Goal: Obtain resource: Download file/media

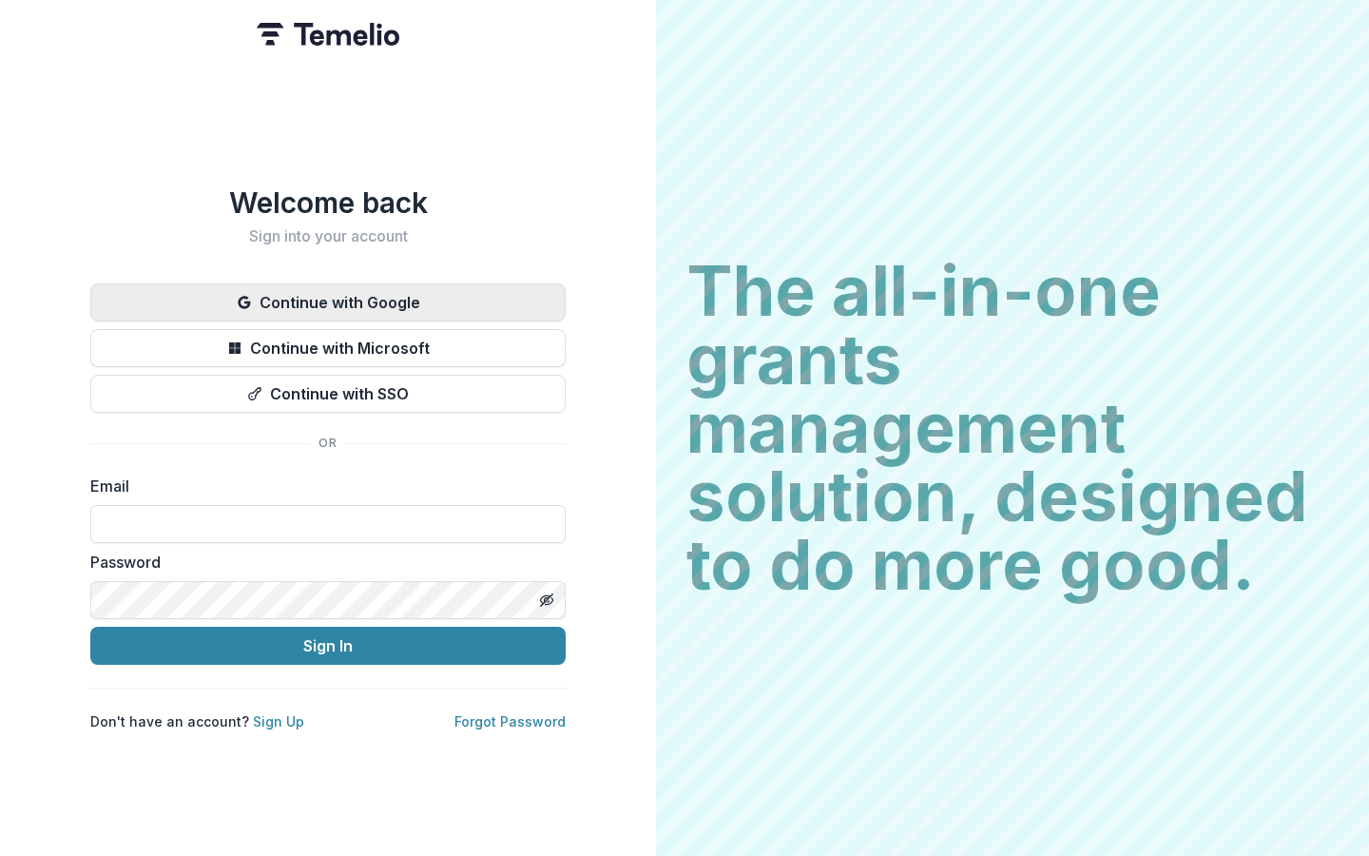
click at [338, 283] on button "Continue with Google" at bounding box center [327, 302] width 475 height 38
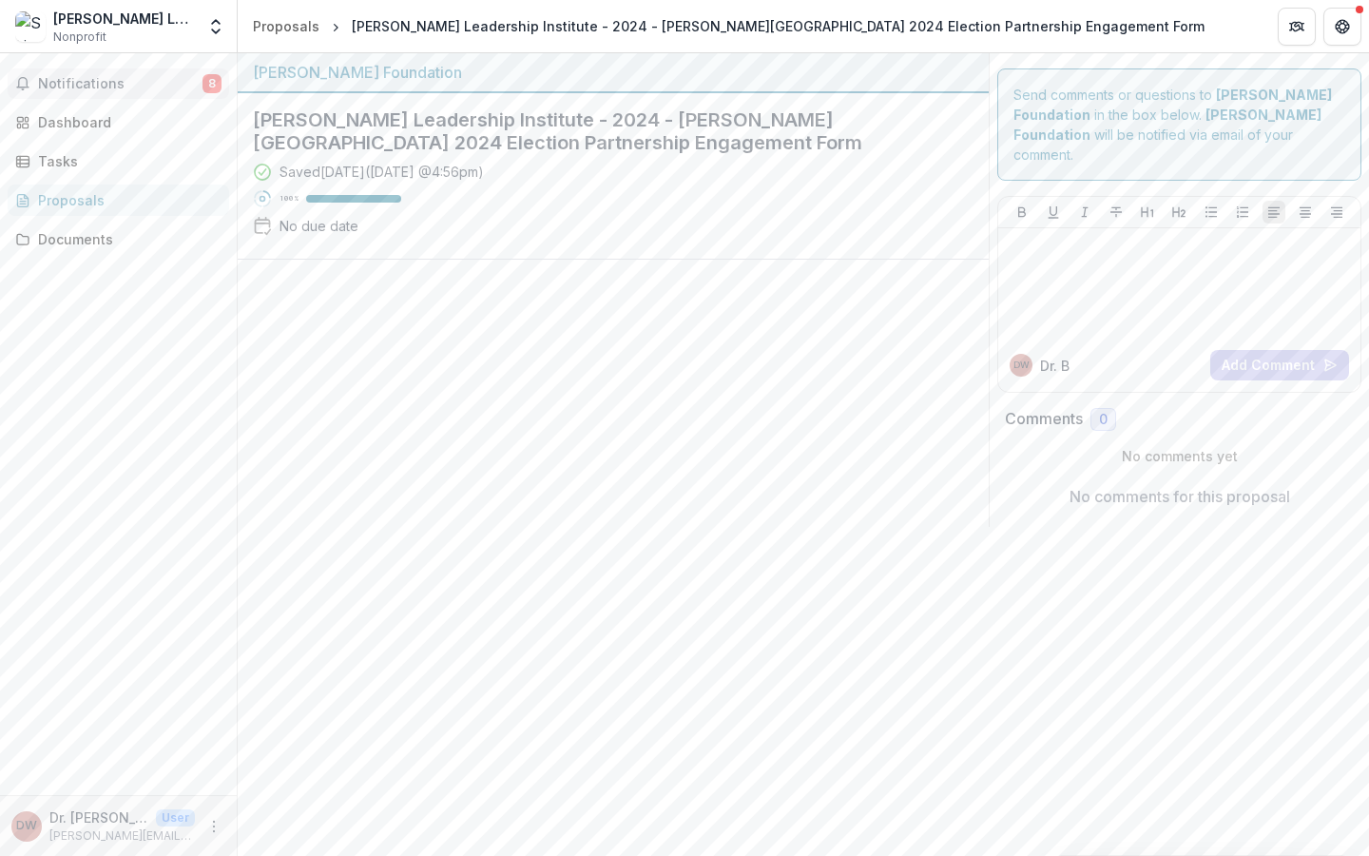
click at [106, 87] on span "Notifications" at bounding box center [120, 84] width 164 height 16
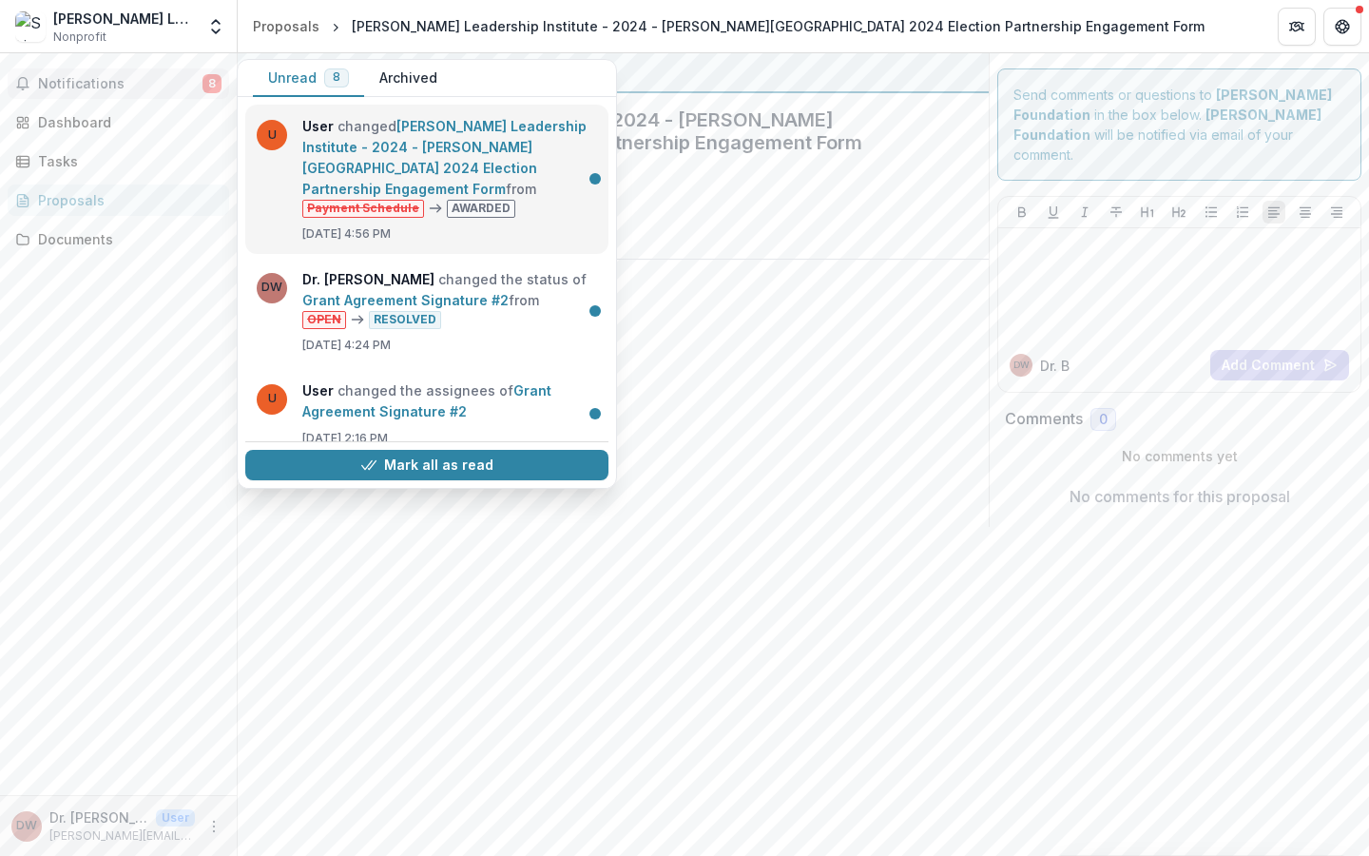
click at [360, 150] on link "Skinner Leadership Institute - 2024 - Kapor Center 2024 Election Partnership En…" at bounding box center [444, 157] width 284 height 79
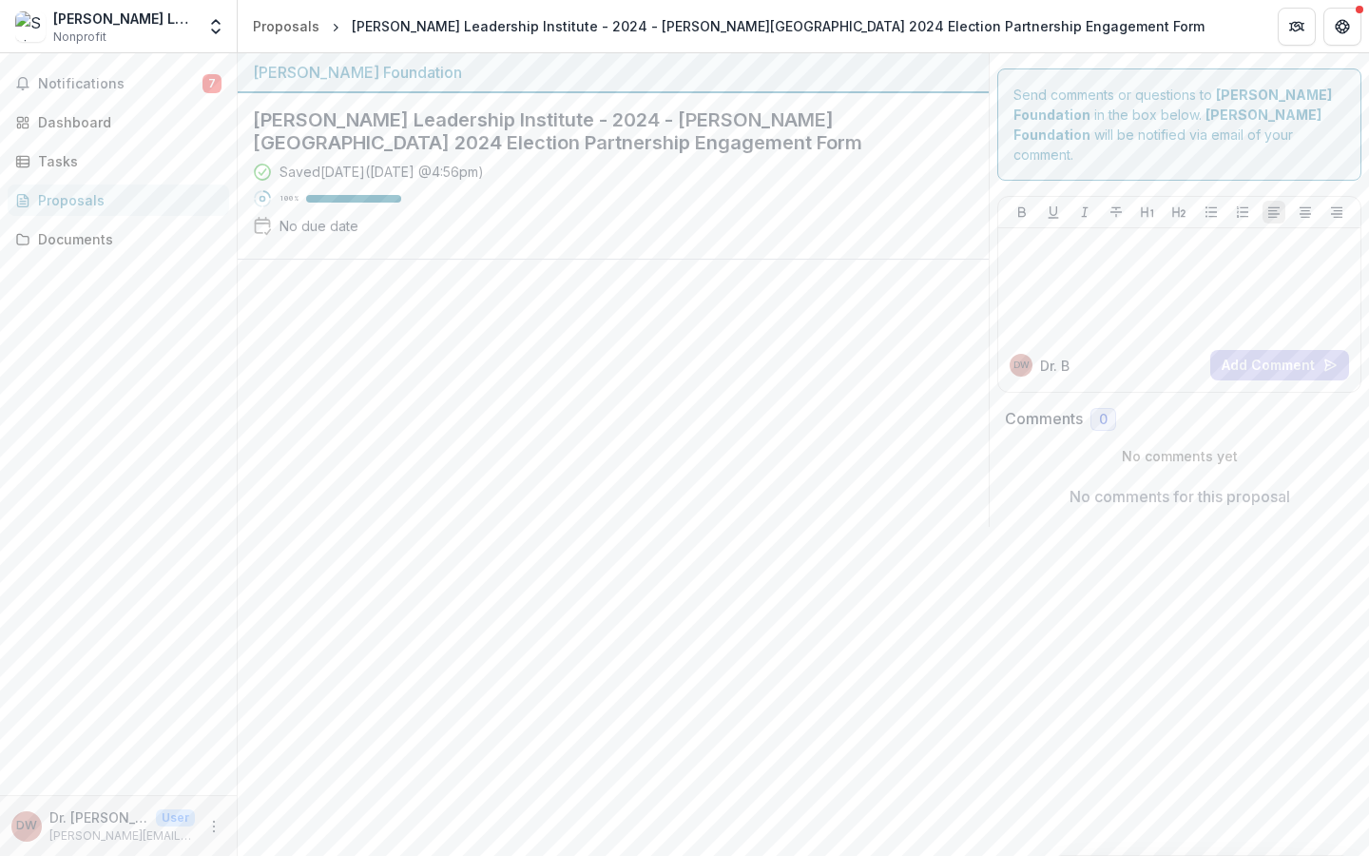
click at [452, 124] on h2 "Skinner Leadership Institute - 2024 - Kapor Center 2024 Election Partnership En…" at bounding box center [598, 131] width 690 height 46
click at [100, 93] on button "Notifications 7" at bounding box center [119, 83] width 222 height 30
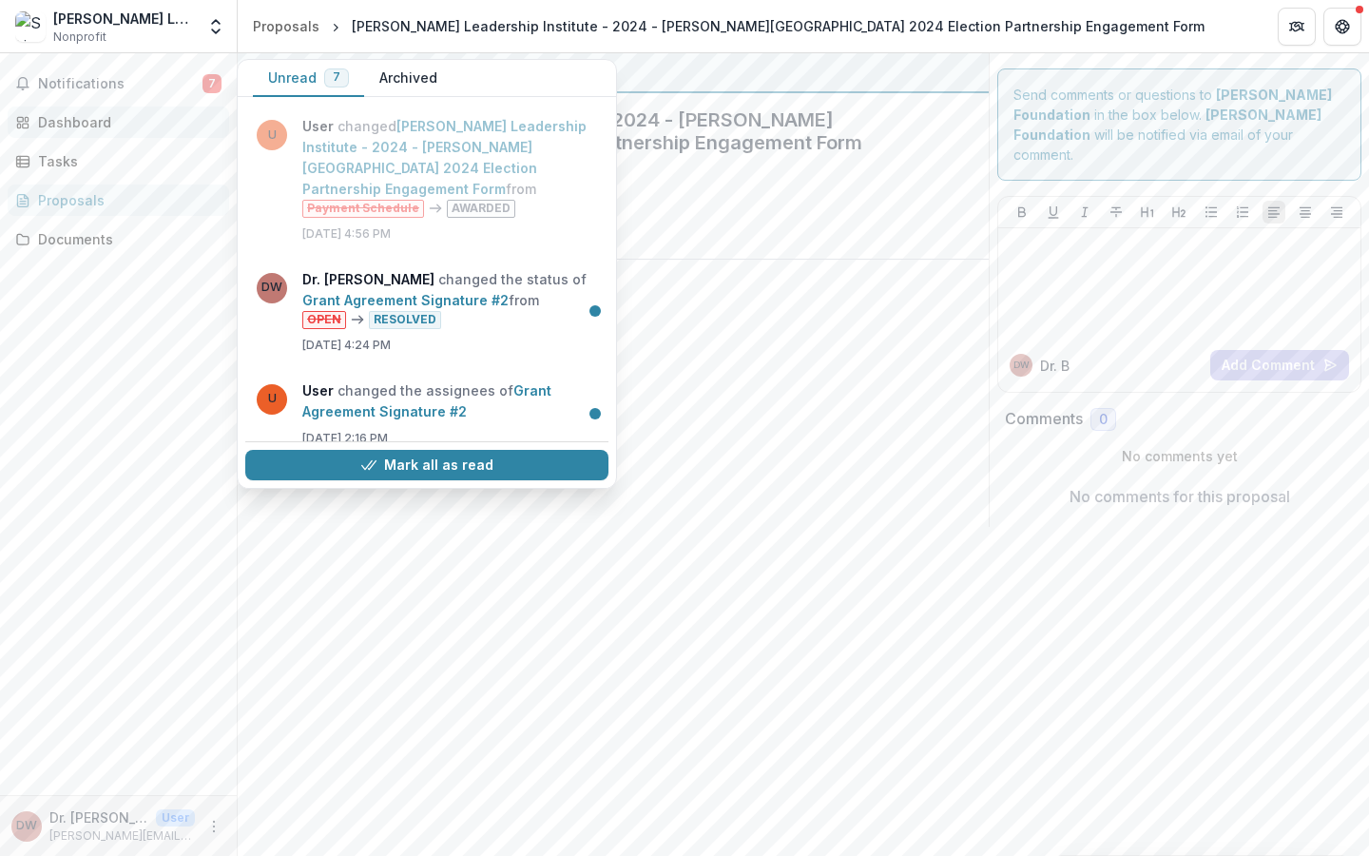
click at [106, 118] on div "Dashboard" at bounding box center [126, 122] width 176 height 20
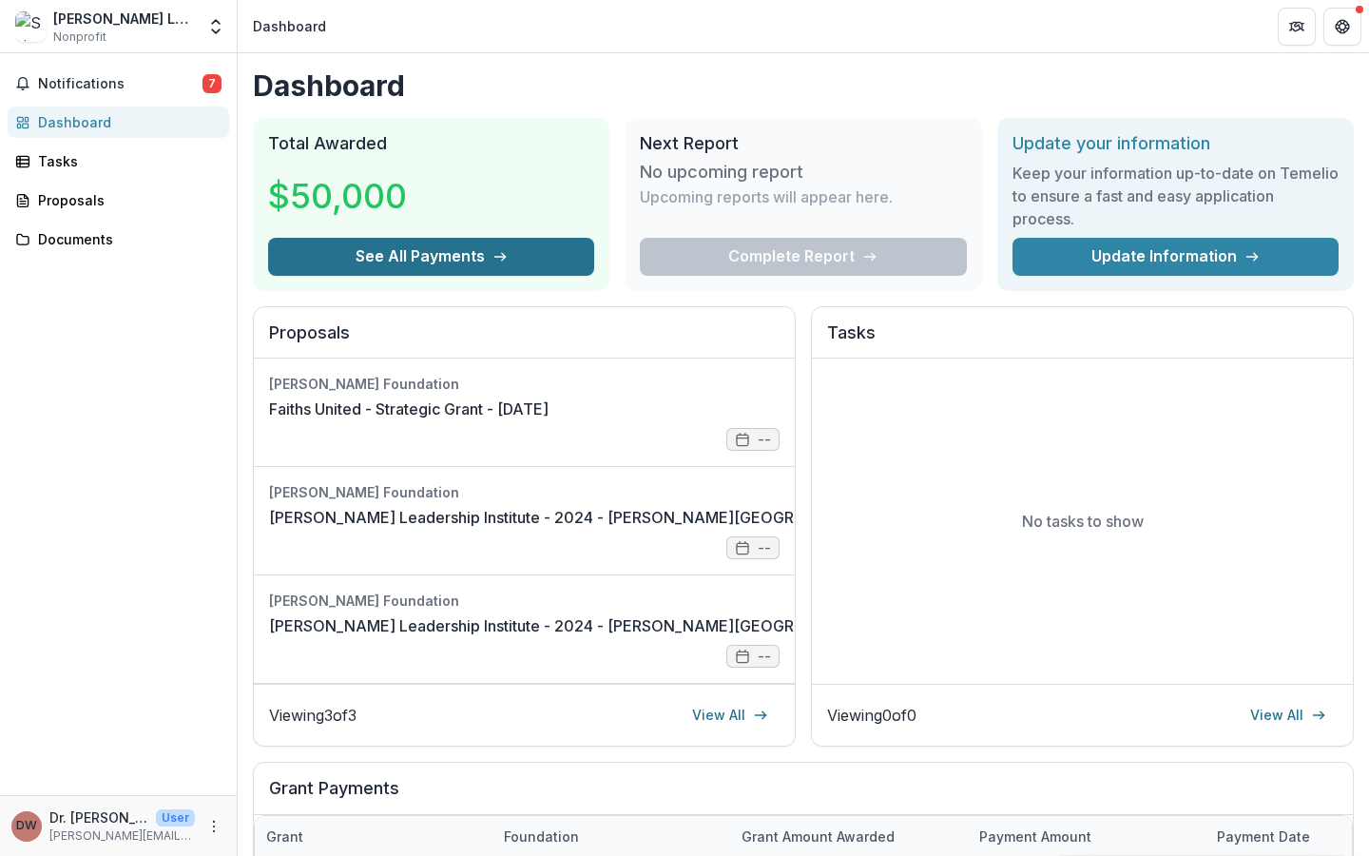
click at [381, 252] on button "See All Payments" at bounding box center [431, 257] width 326 height 38
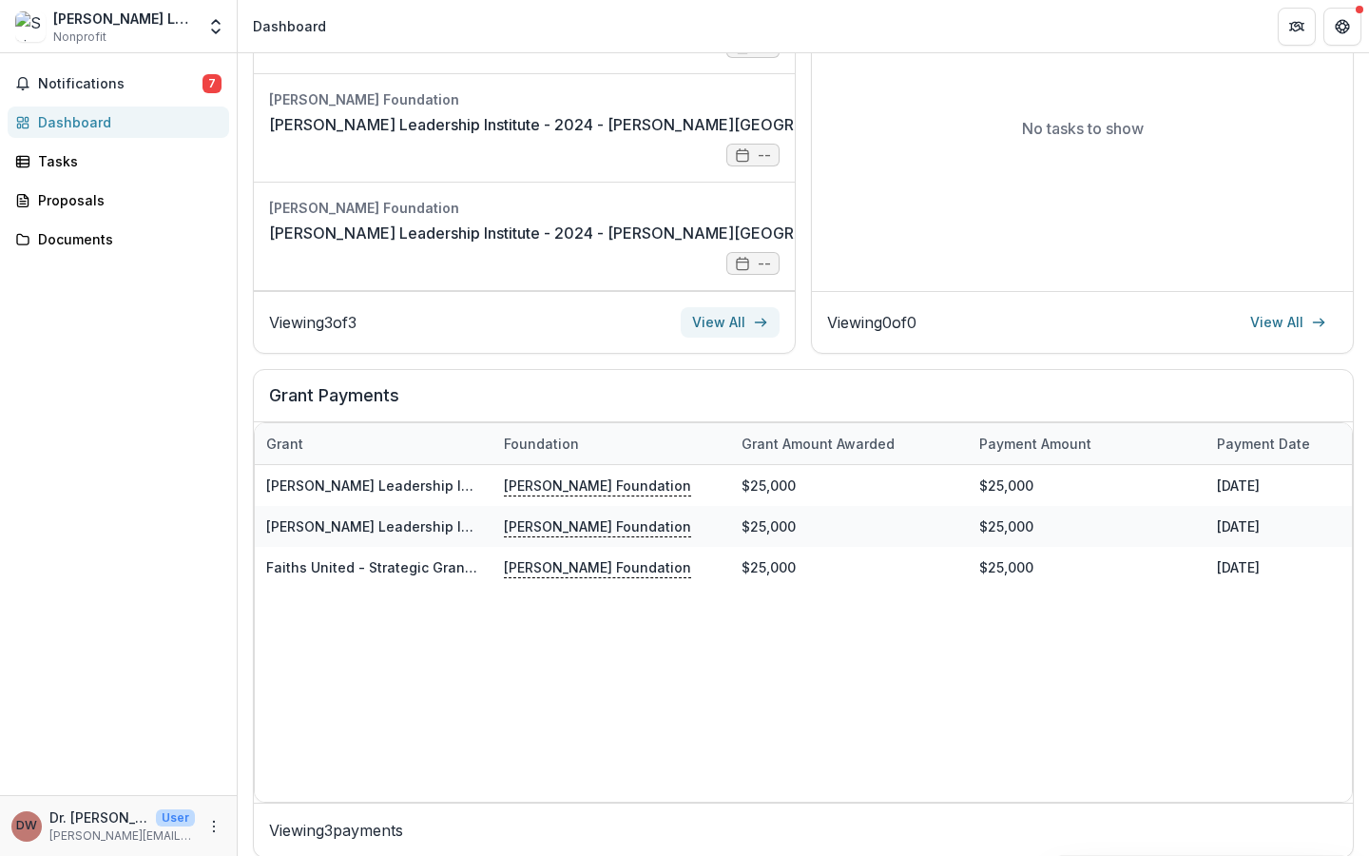
click at [730, 324] on link "View All" at bounding box center [730, 322] width 99 height 30
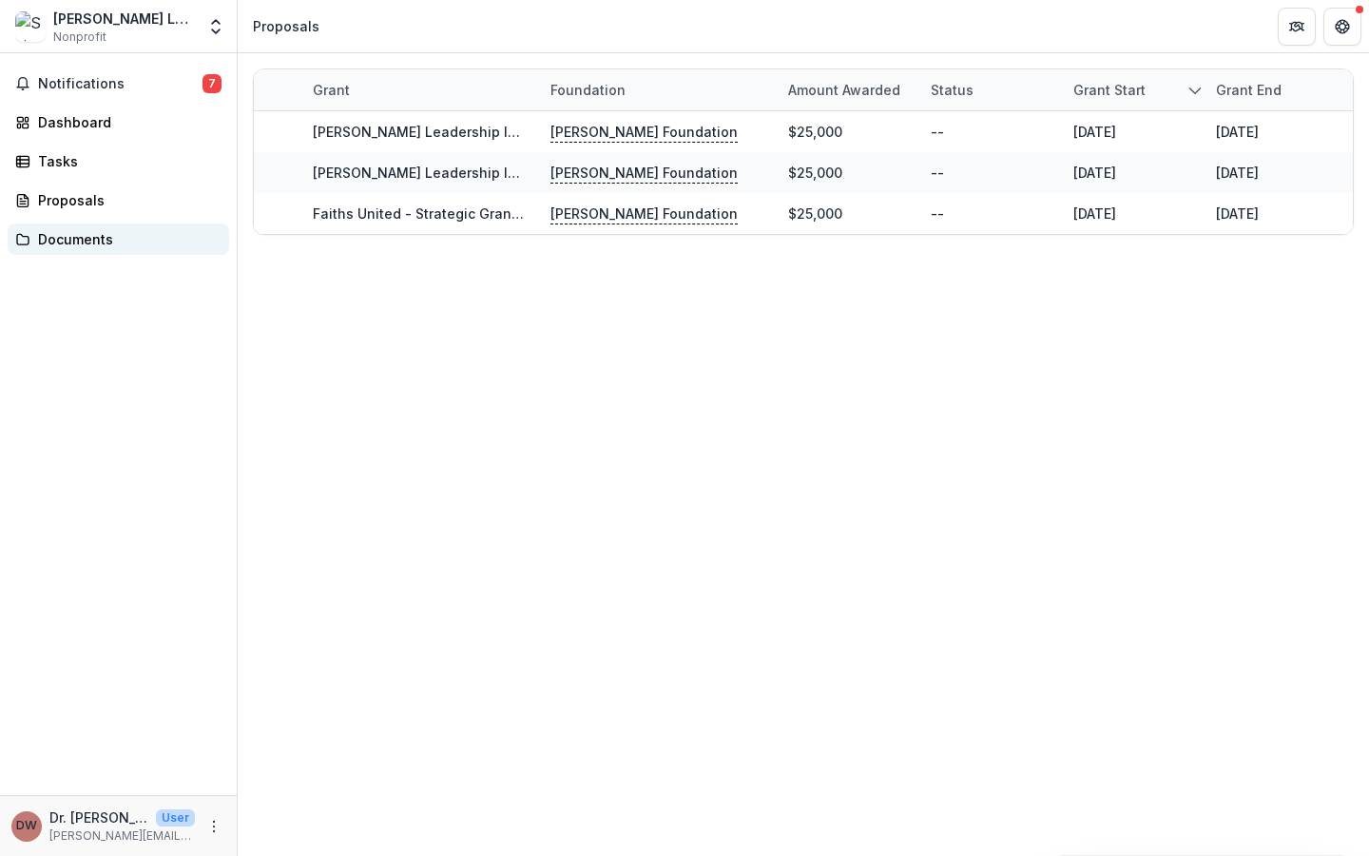
click at [48, 242] on div "Documents" at bounding box center [126, 239] width 176 height 20
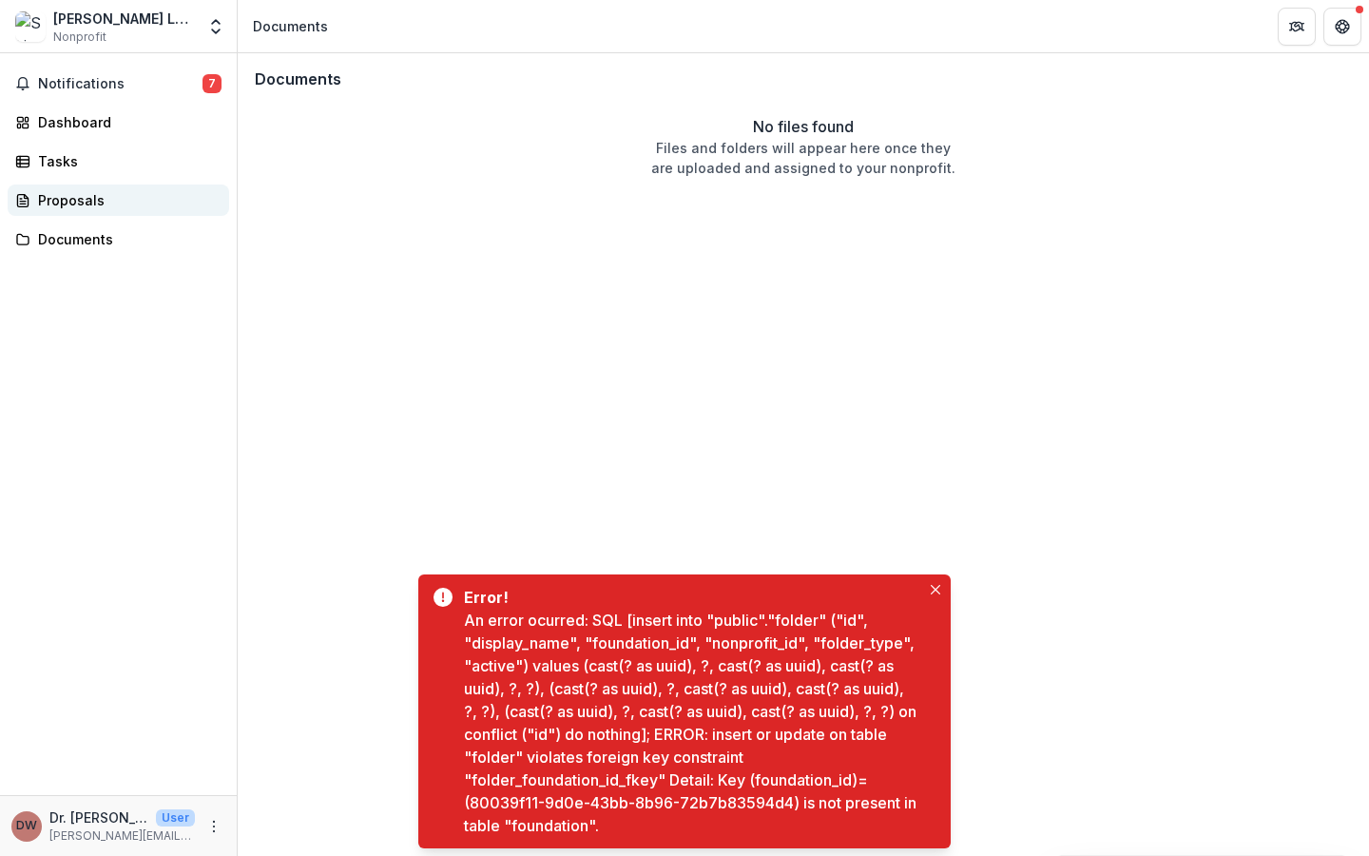
click at [60, 196] on div "Proposals" at bounding box center [126, 200] width 176 height 20
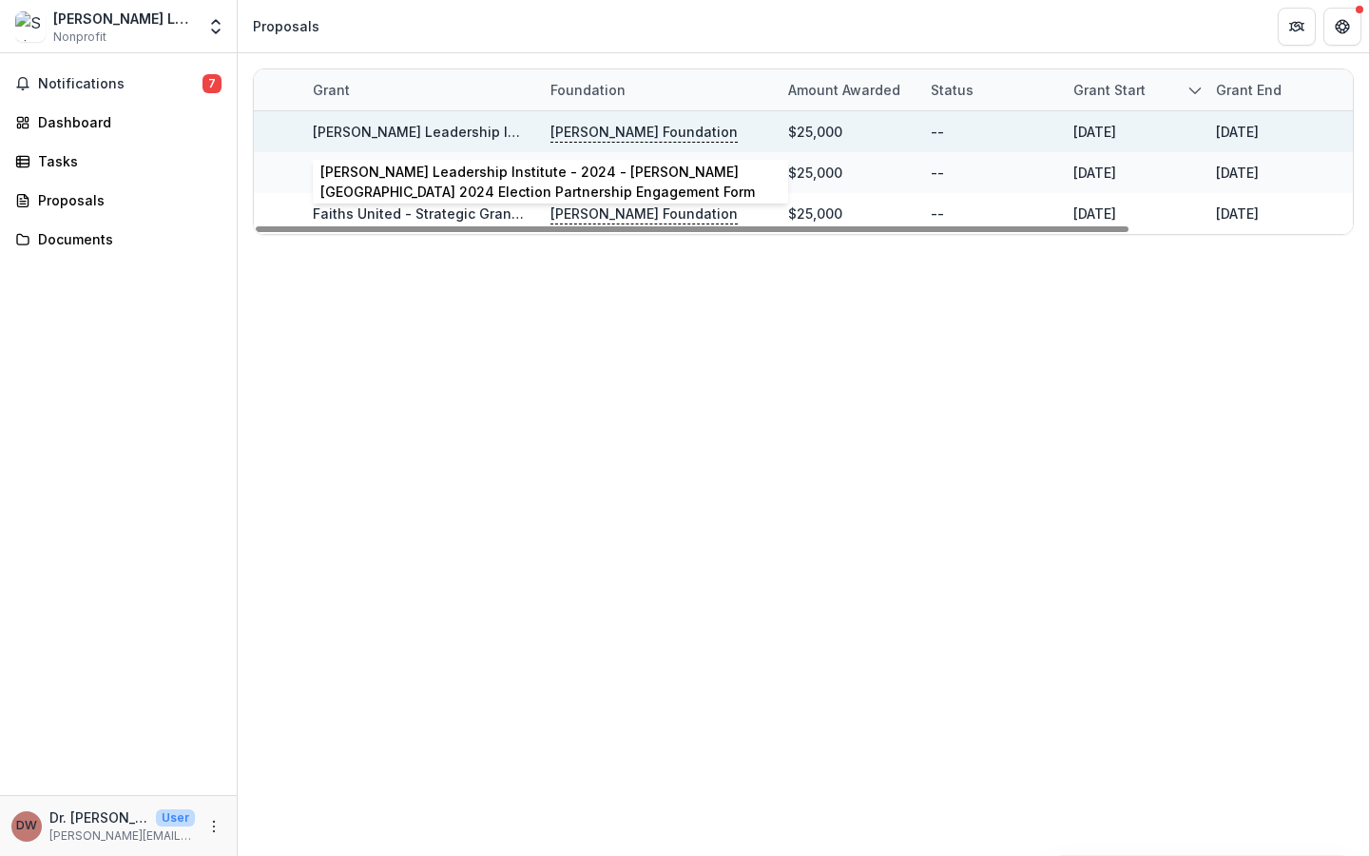
click at [390, 134] on link "Skinner Leadership Institute - 2024 - Kapor Center 2024 Election Partnership En…" at bounding box center [739, 132] width 853 height 16
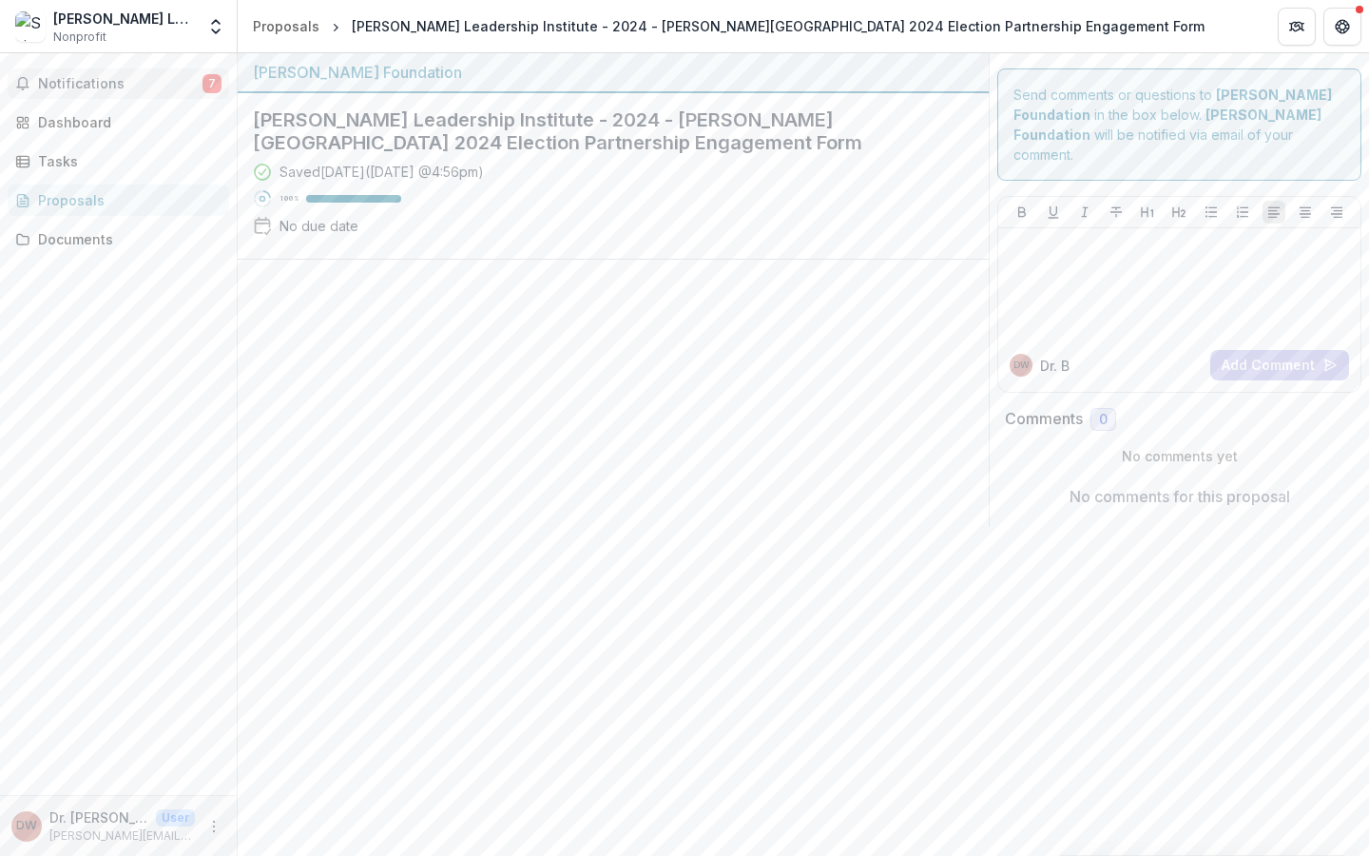
click at [89, 87] on span "Notifications" at bounding box center [120, 84] width 164 height 16
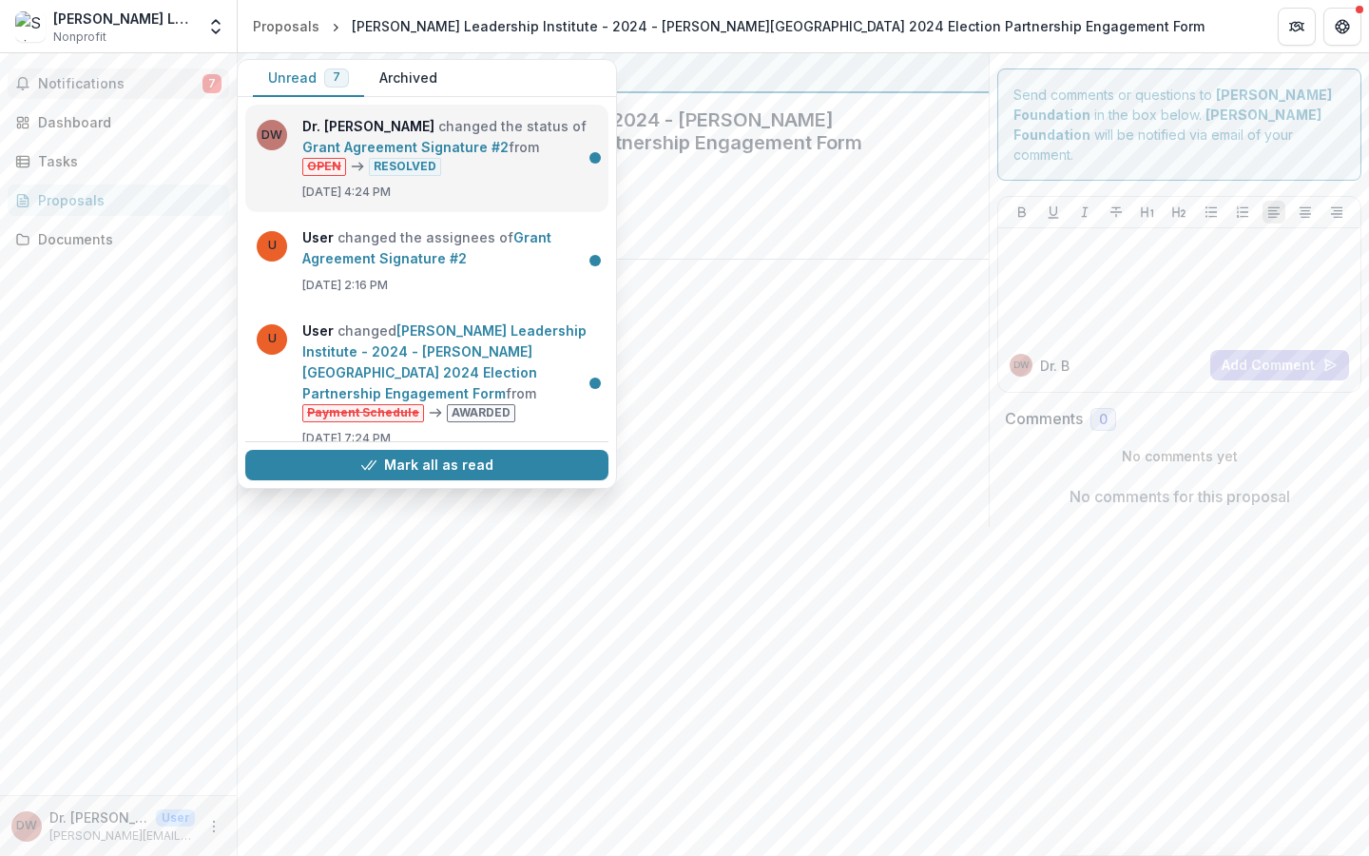
click at [509, 155] on link "Grant Agreement Signature #2" at bounding box center [405, 147] width 206 height 16
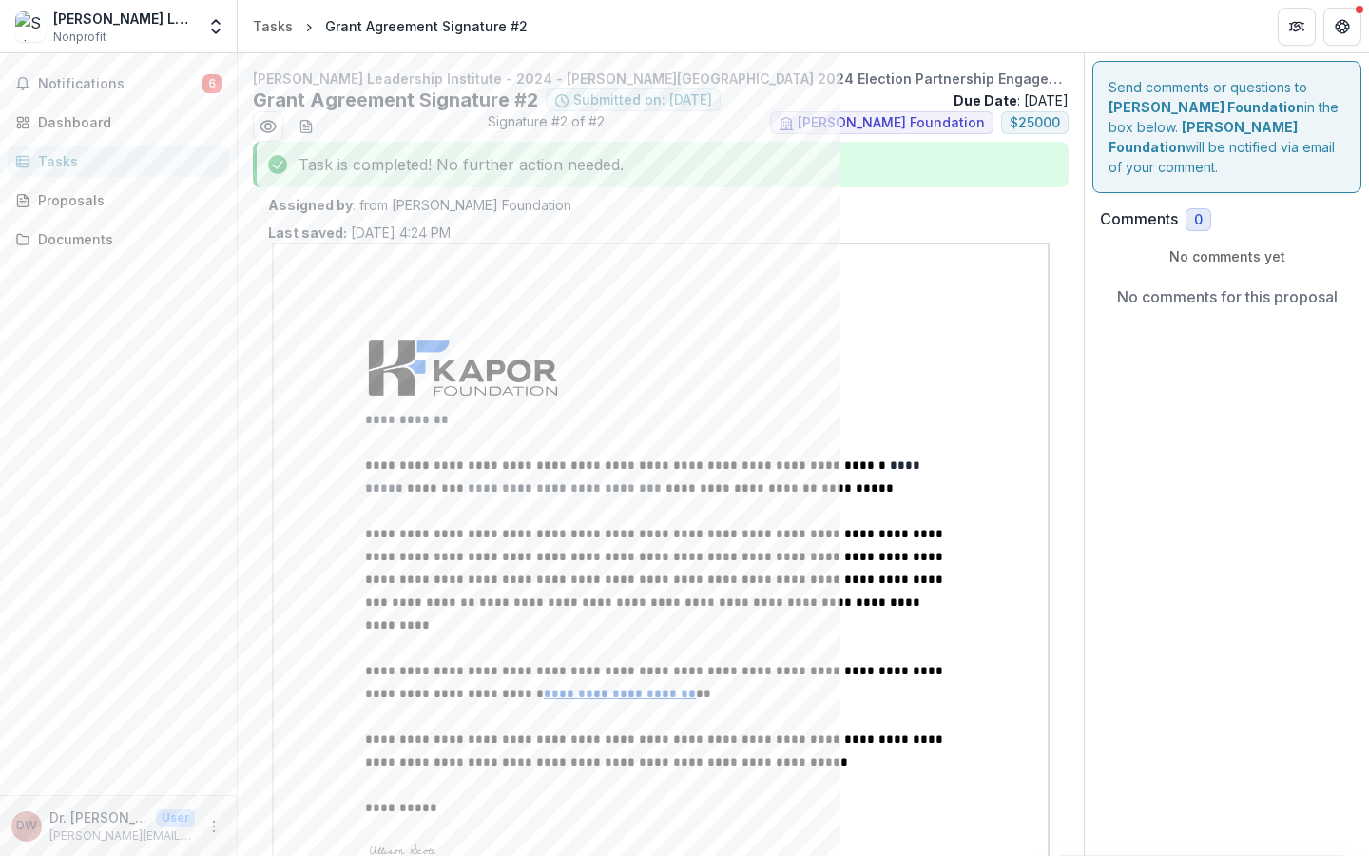
click at [761, 347] on div at bounding box center [660, 372] width 591 height 72
click at [272, 125] on icon "Preview b93ee354-1c80-4256-98bb-48d7bd236bf5.pdf" at bounding box center [268, 126] width 19 height 19
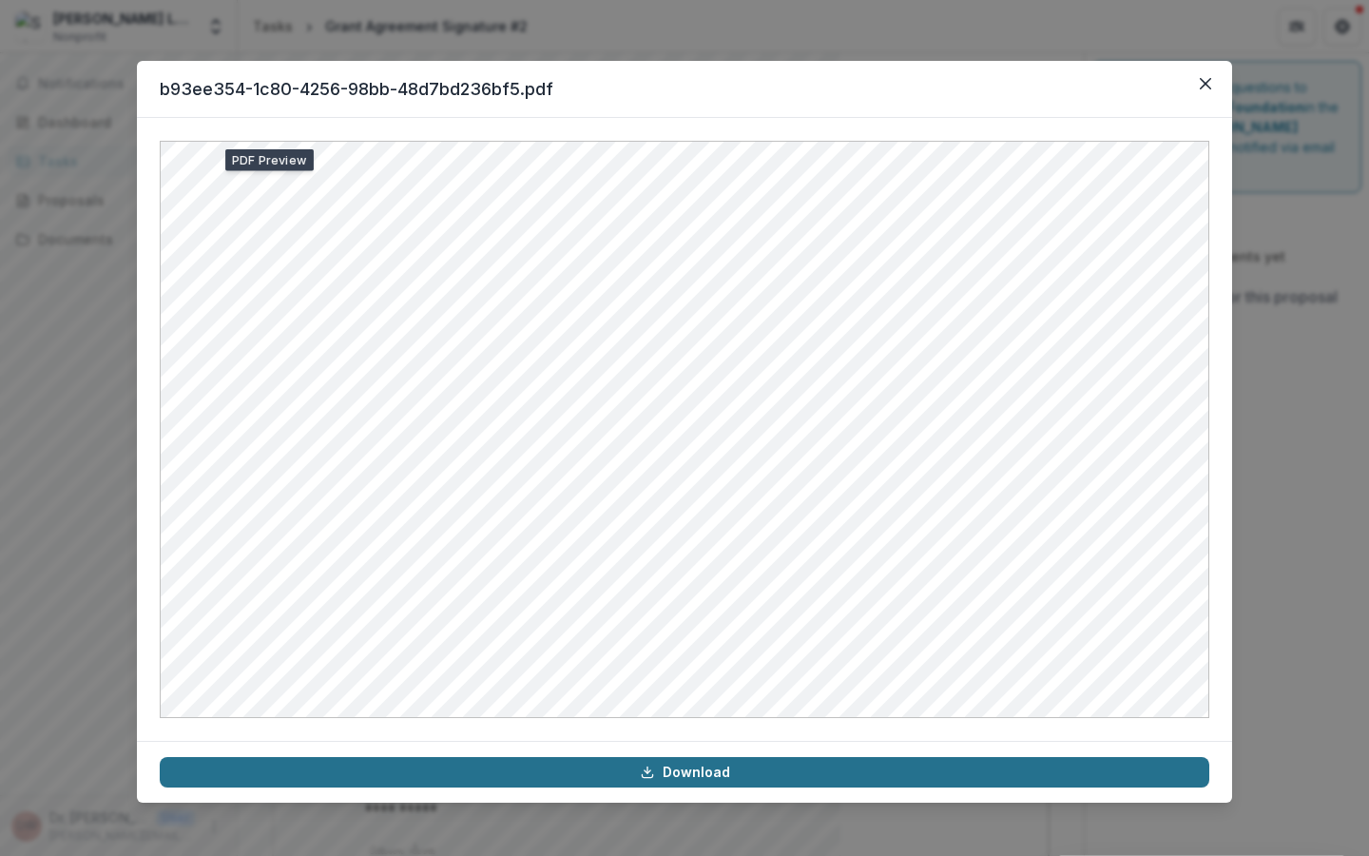
click at [693, 775] on link "Download" at bounding box center [685, 772] width 1050 height 30
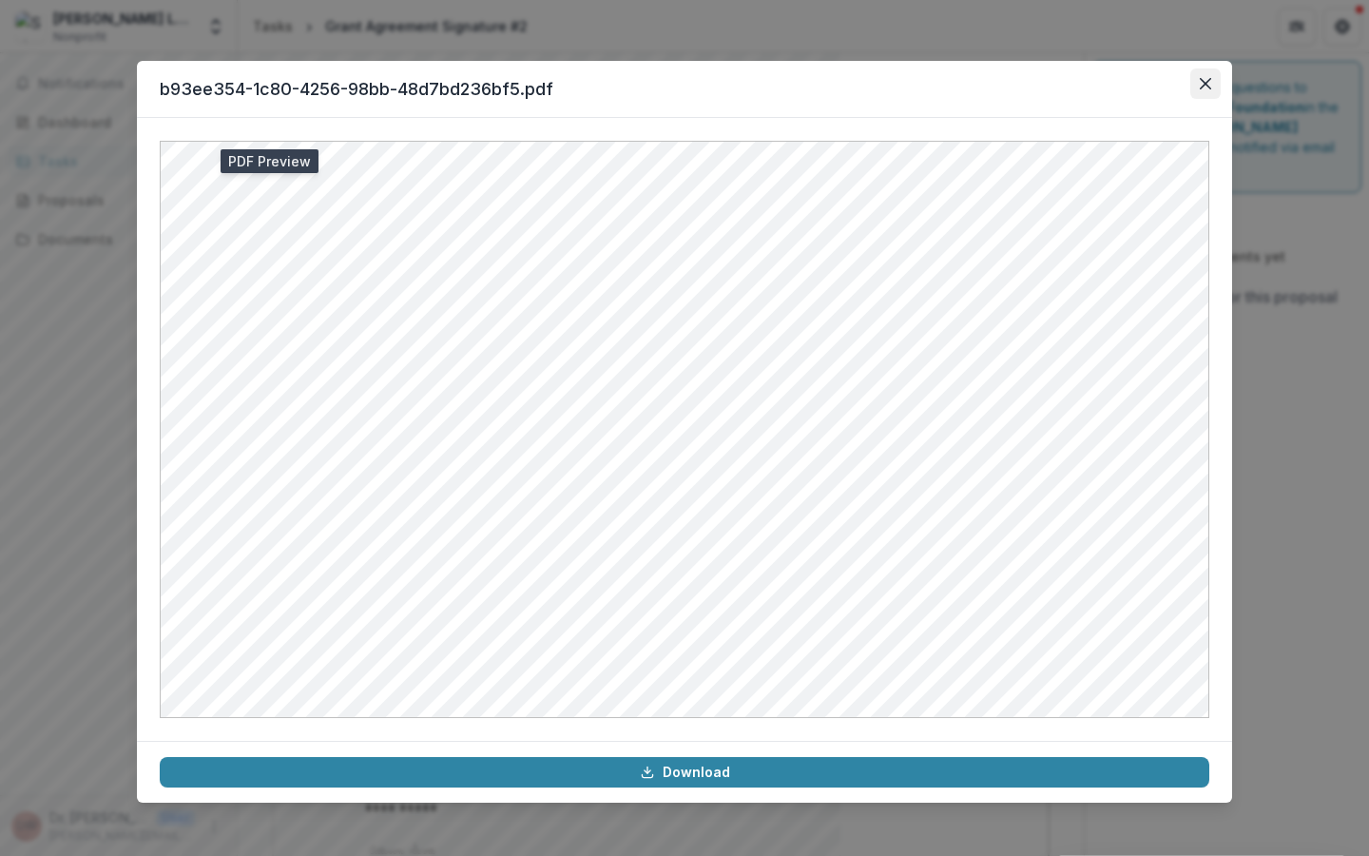
click at [1209, 83] on icon "Close" at bounding box center [1205, 83] width 11 height 11
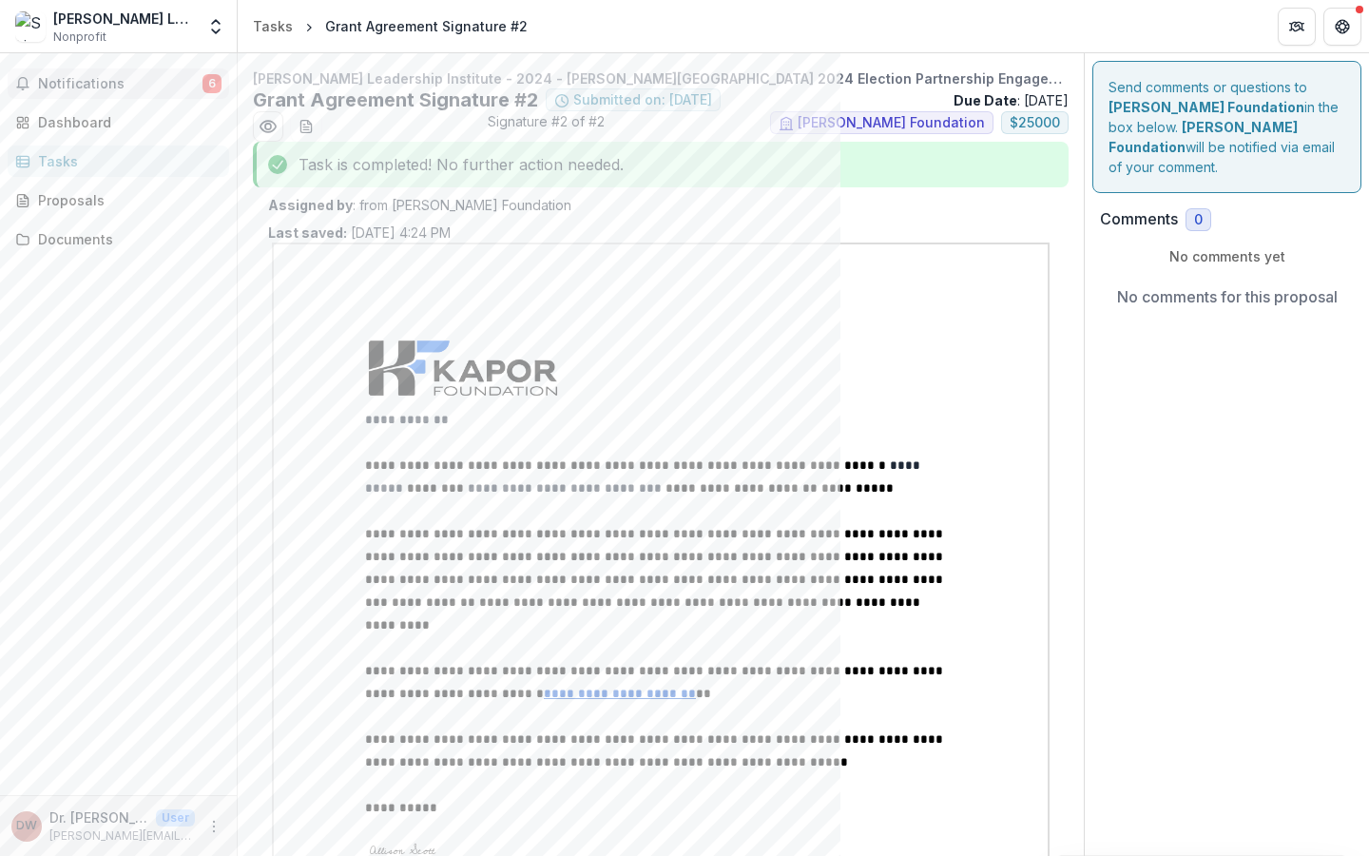
click at [216, 85] on span "6" at bounding box center [212, 83] width 19 height 19
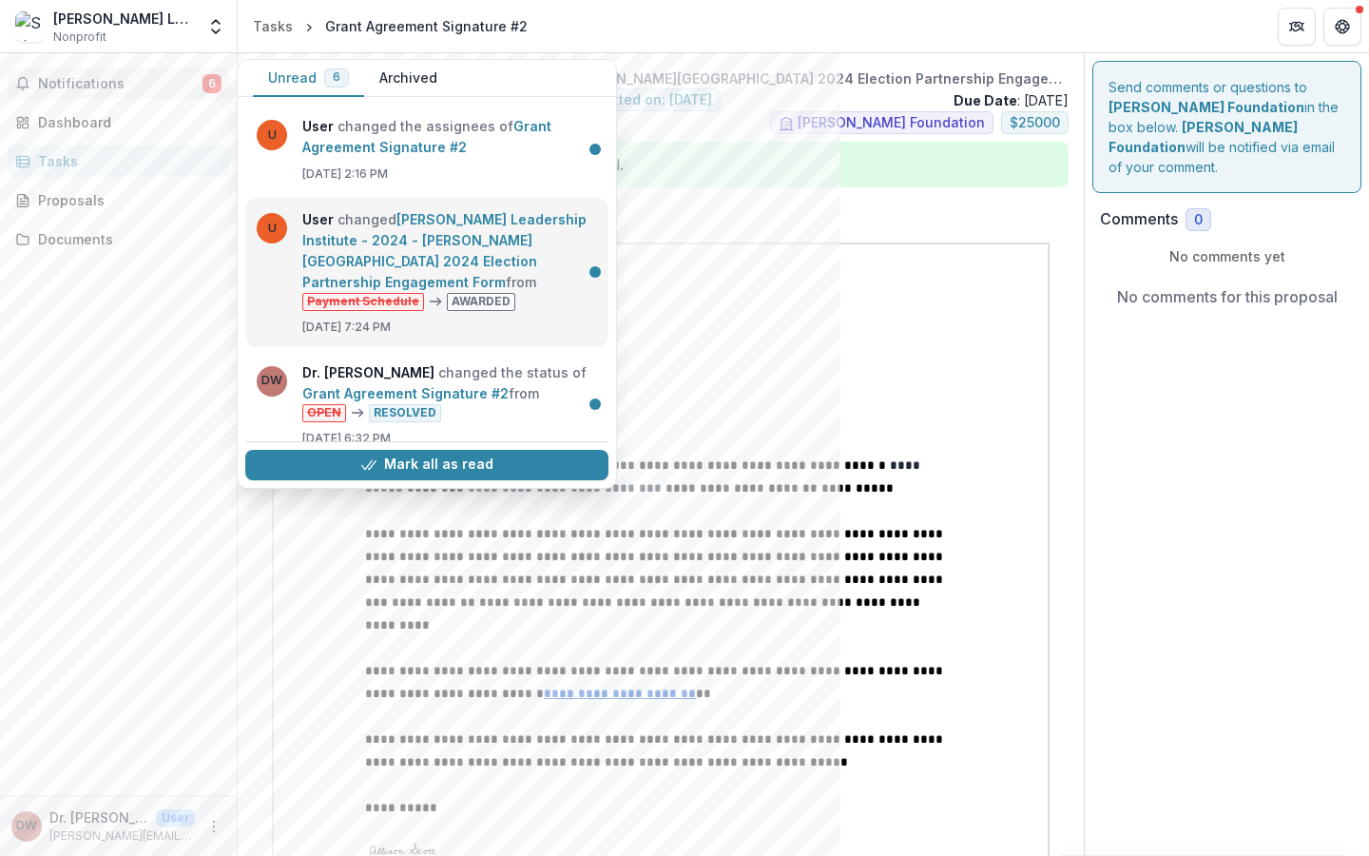
click at [515, 247] on link "Skinner Leadership Institute - 2024 - Kapor Center 2024 Election Partnership En…" at bounding box center [444, 250] width 284 height 79
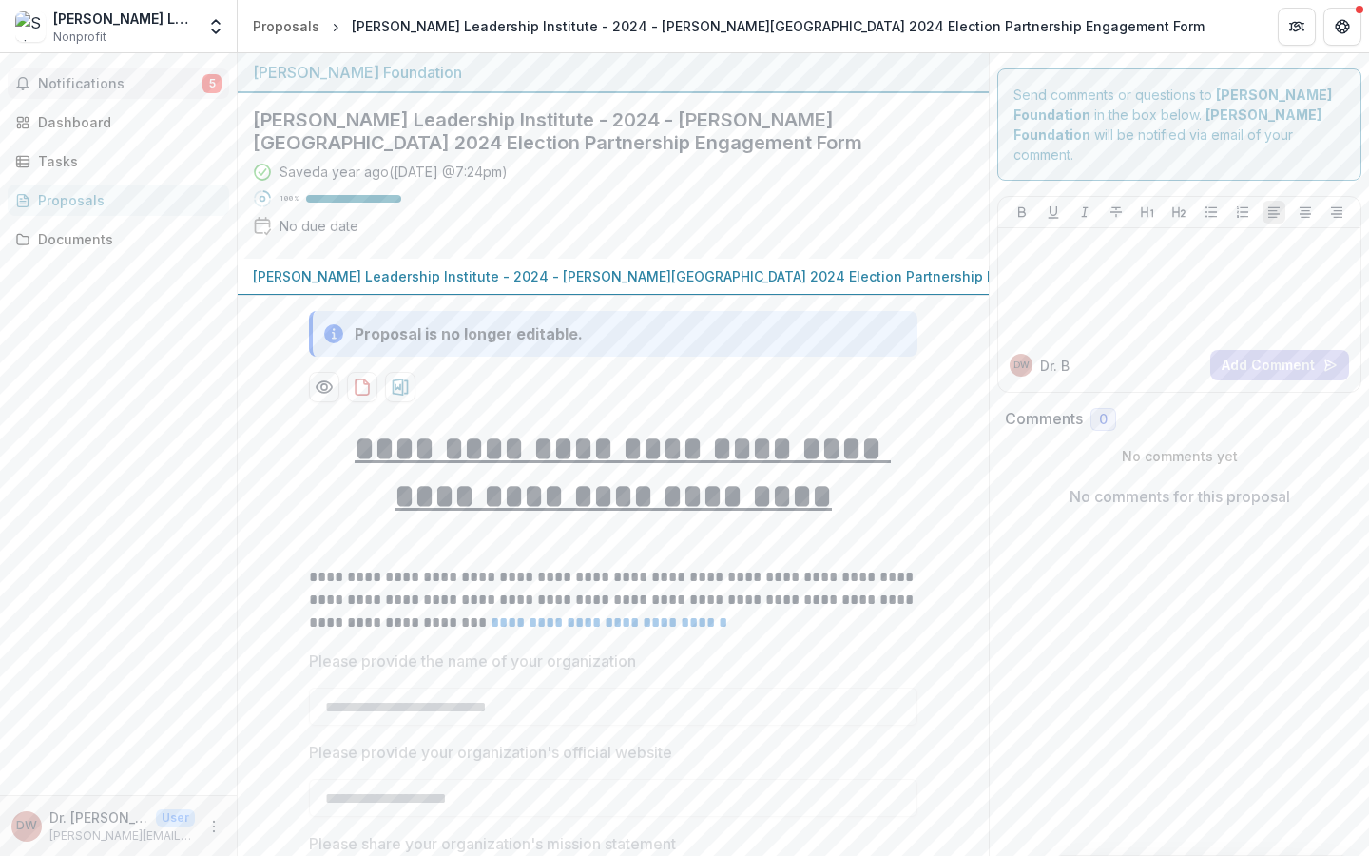
click at [88, 82] on span "Notifications" at bounding box center [120, 84] width 164 height 16
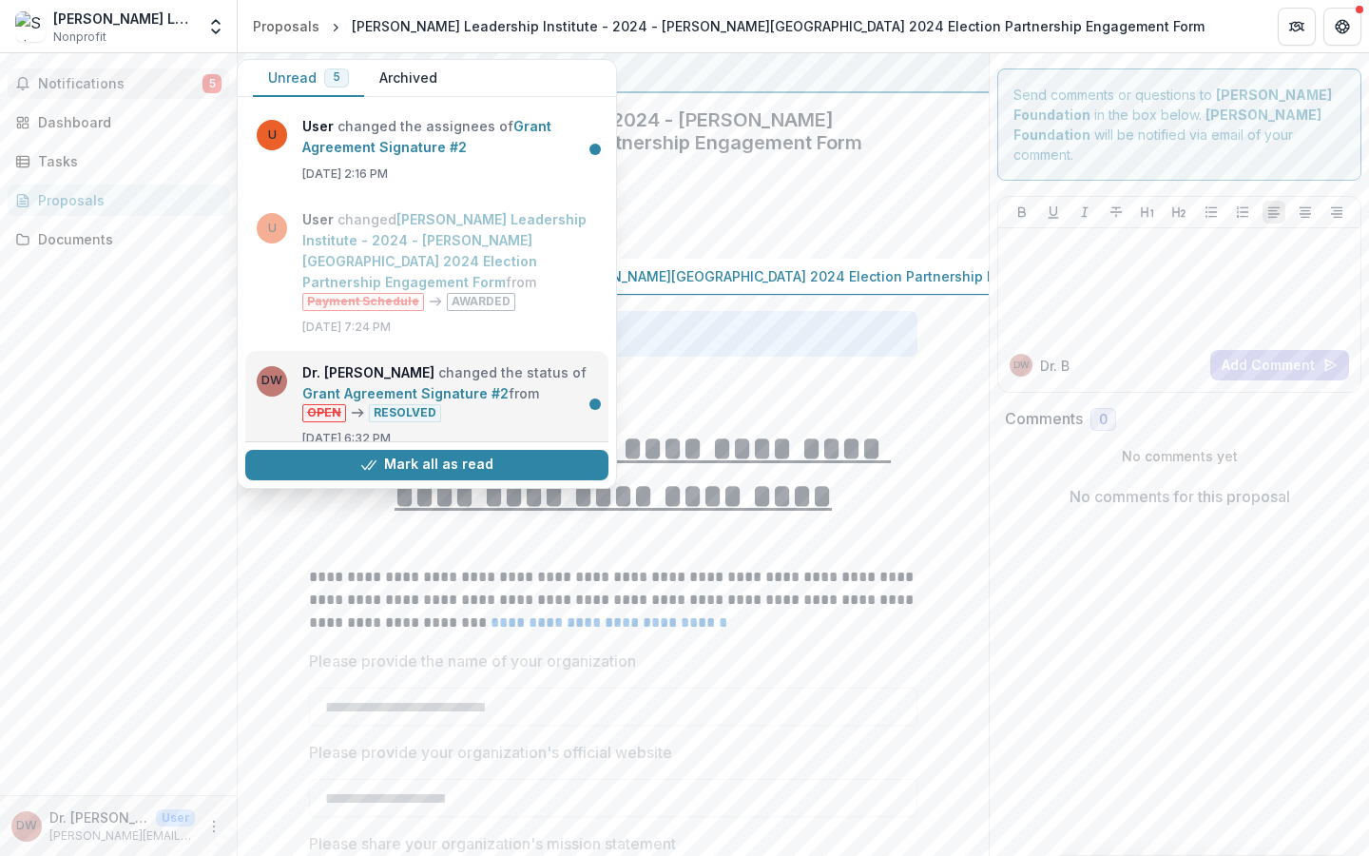
click at [497, 385] on link "Grant Agreement Signature #2" at bounding box center [405, 393] width 206 height 16
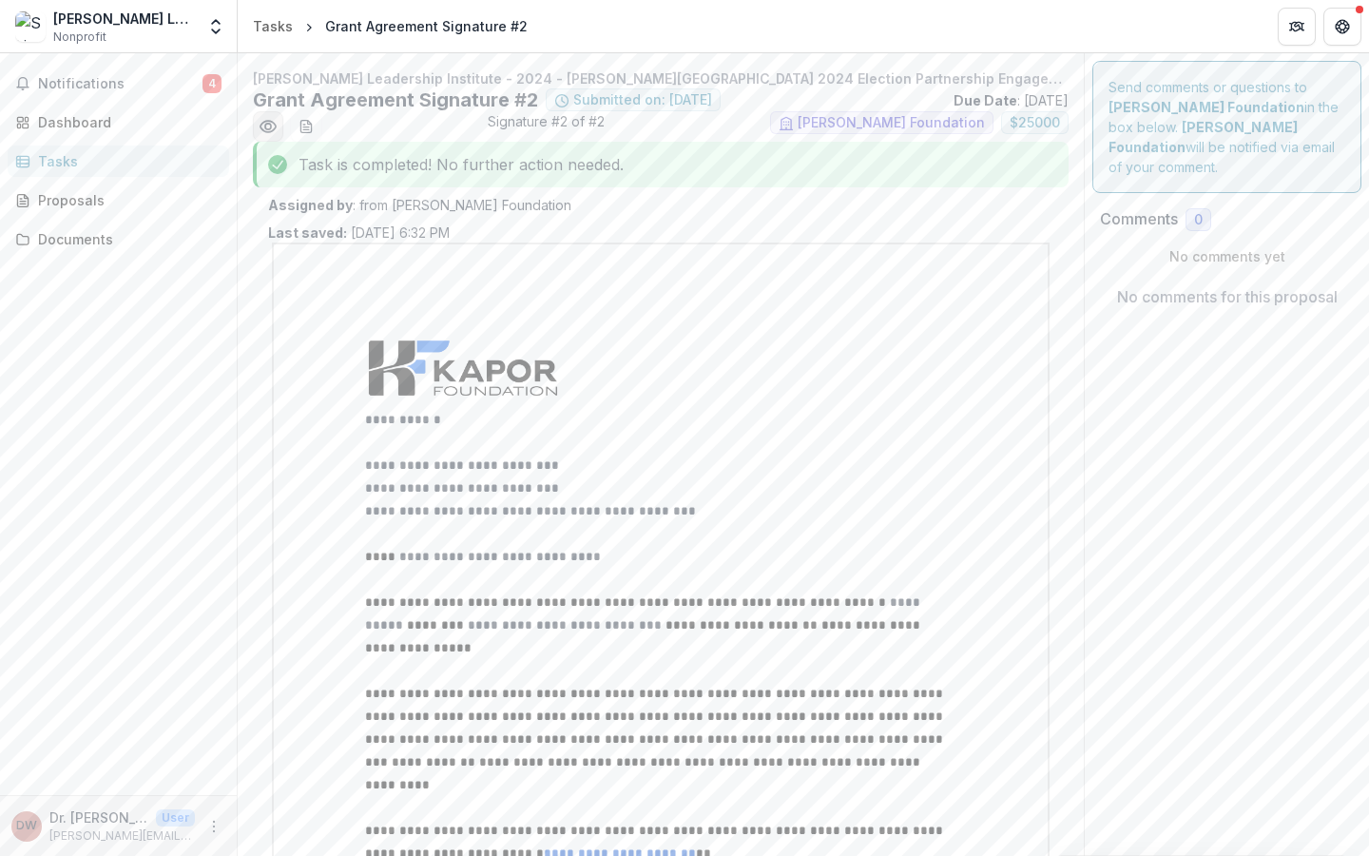
click at [269, 128] on circle "Preview d2eadd3b-fb01-41c2-b2bb-f94a8d5b7af0.pdf" at bounding box center [268, 127] width 6 height 6
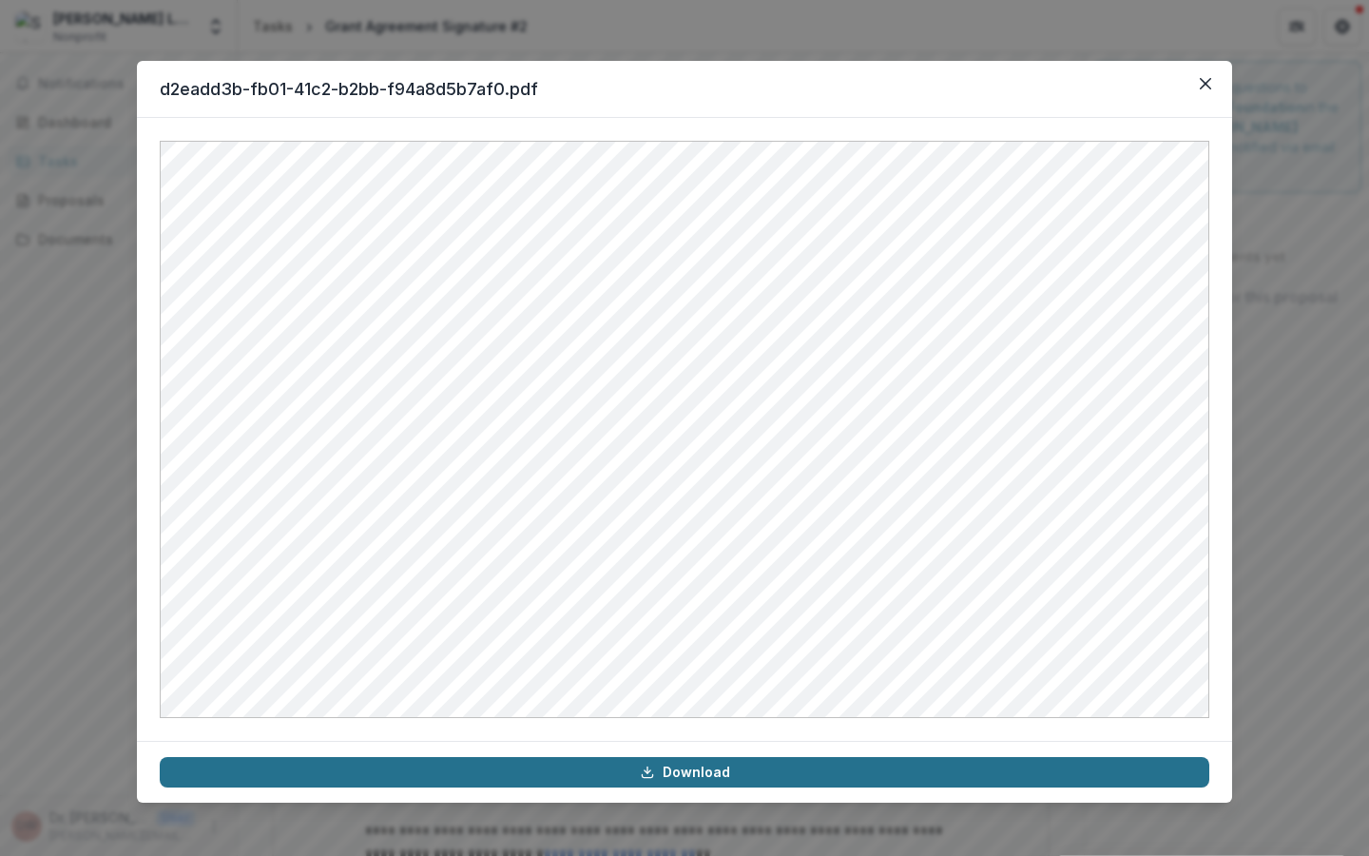
click at [671, 774] on link "Download" at bounding box center [685, 772] width 1050 height 30
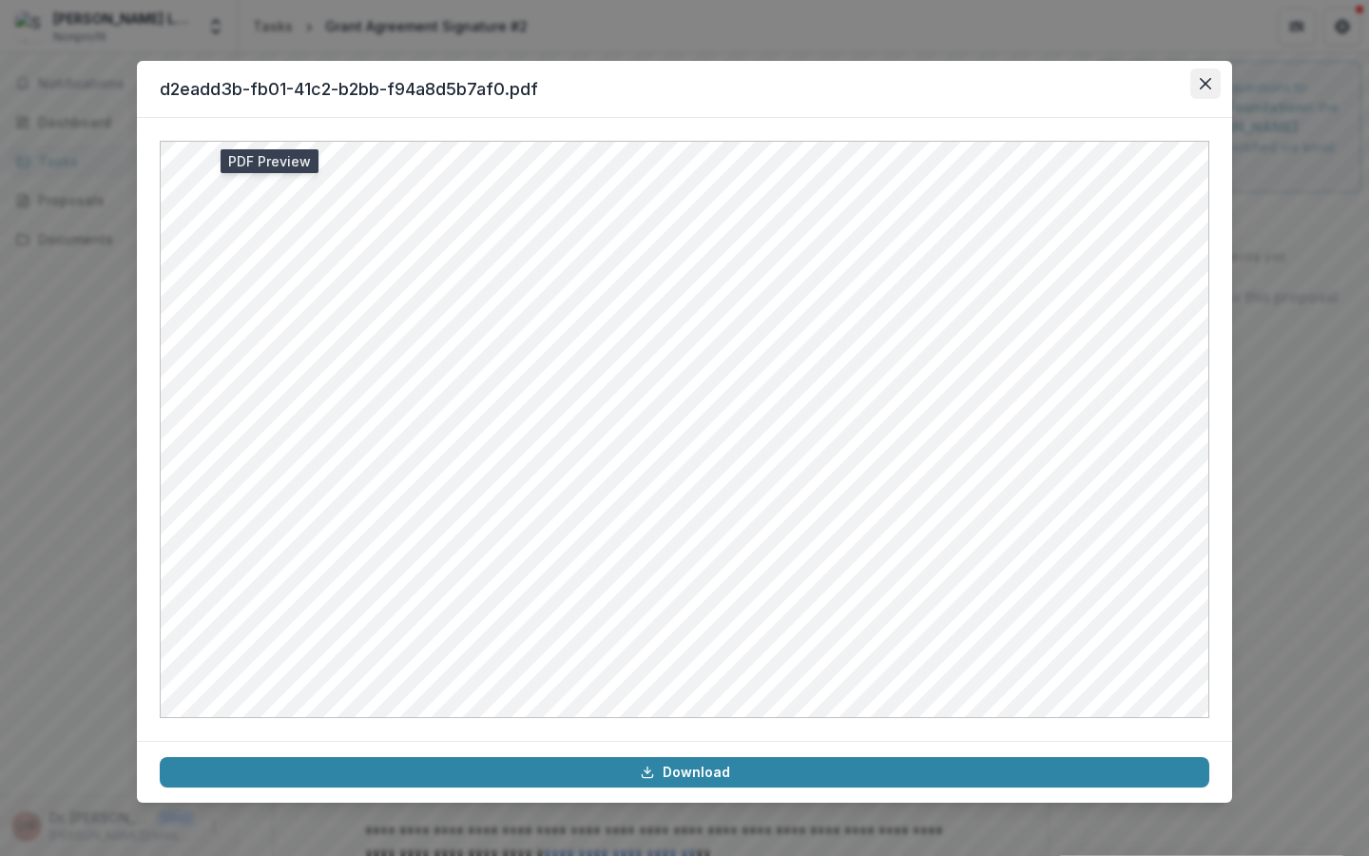
click at [1207, 79] on icon "Close" at bounding box center [1205, 83] width 11 height 11
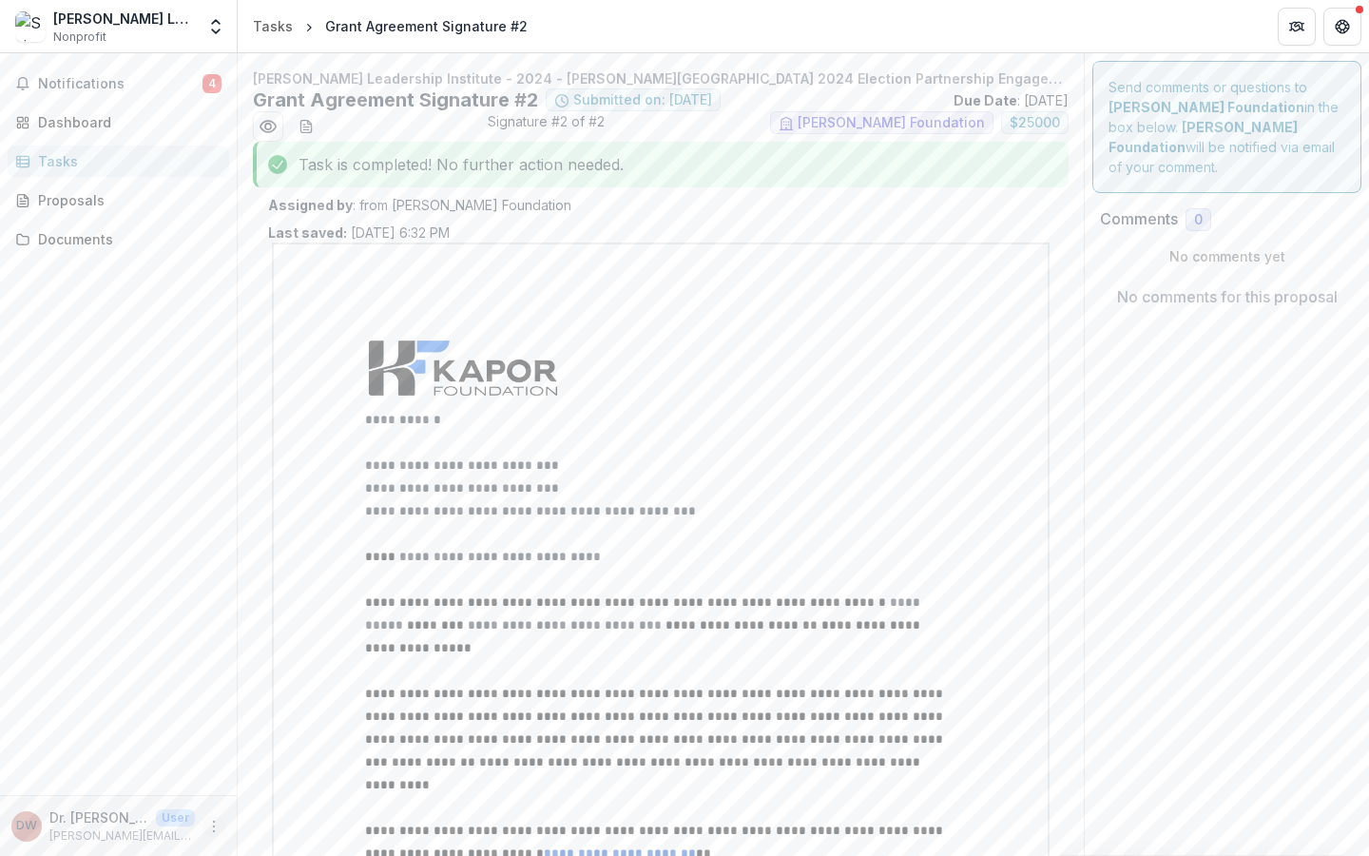
click at [209, 825] on icon "More" at bounding box center [213, 826] width 15 height 15
click at [275, 815] on button "Logout" at bounding box center [339, 816] width 203 height 31
